Goal: Information Seeking & Learning: Learn about a topic

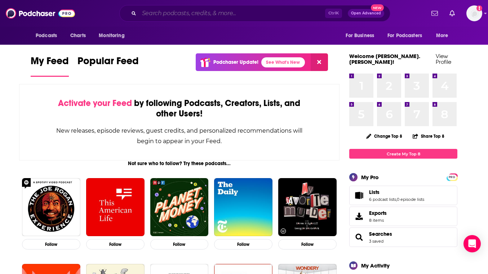
click at [197, 14] on input "Search podcasts, credits, & more..." at bounding box center [232, 14] width 186 height 12
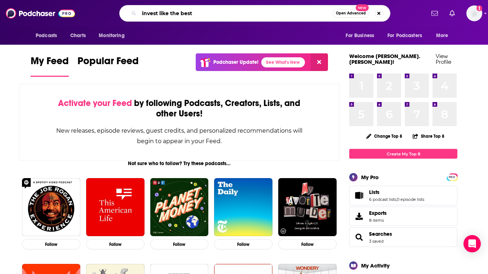
type input "invest like the best"
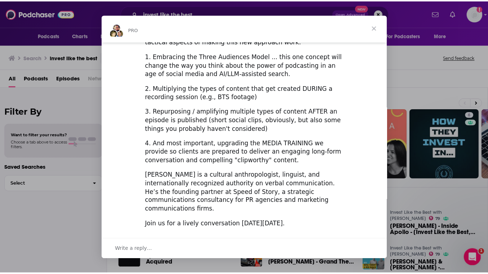
scroll to position [254, 0]
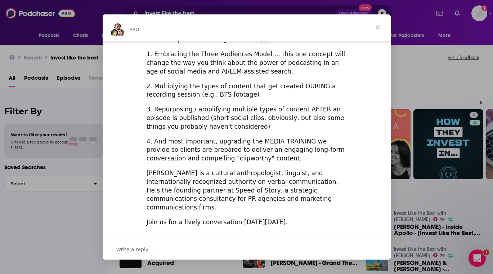
click at [378, 27] on span "Close" at bounding box center [378, 27] width 26 height 26
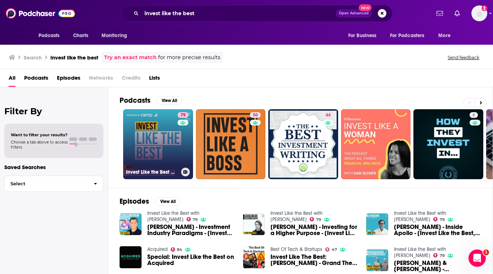
click at [147, 140] on link "79 Invest Like the Best with [PERSON_NAME]" at bounding box center [158, 144] width 70 height 70
